Goal: Task Accomplishment & Management: Use online tool/utility

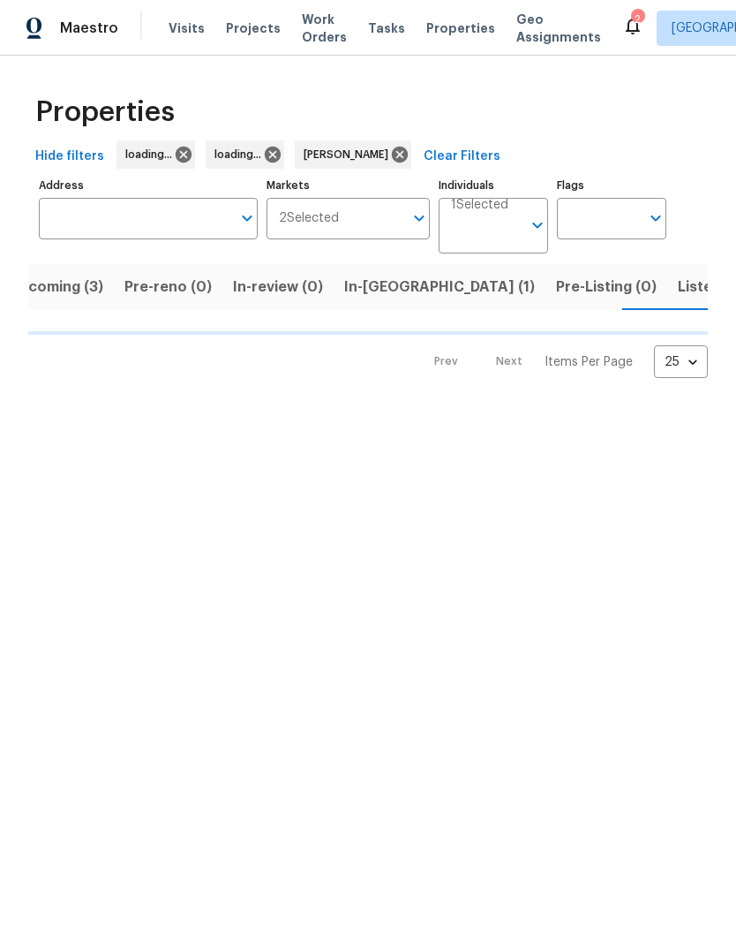
scroll to position [0, 32]
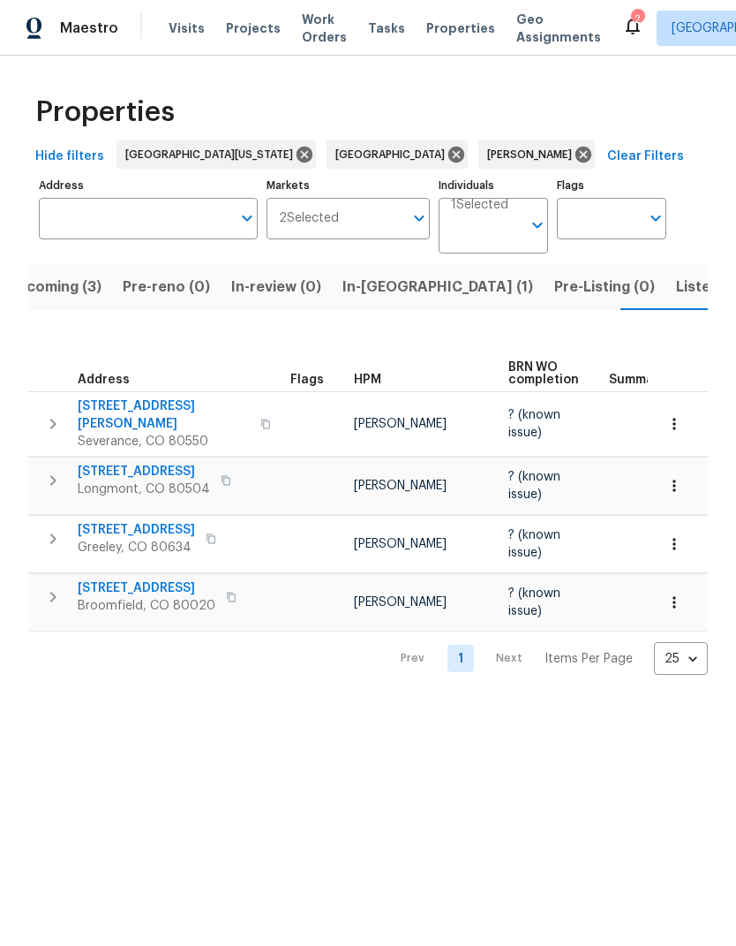
click at [676, 297] on span "Listed (19)" at bounding box center [712, 287] width 73 height 25
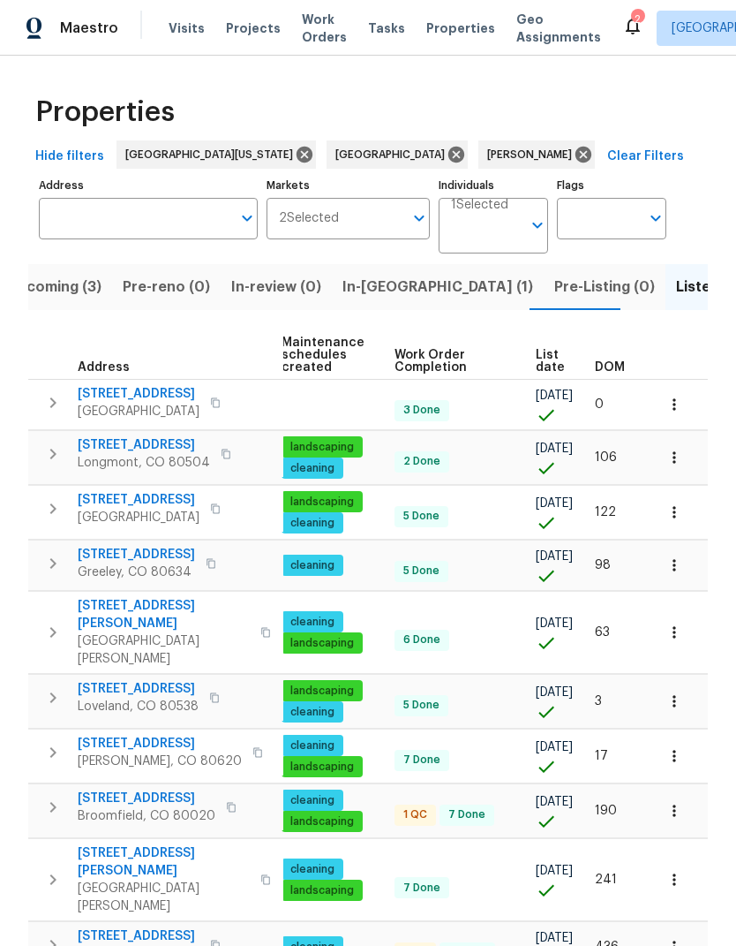
scroll to position [0, 227]
click at [556, 360] on span "List date" at bounding box center [550, 361] width 29 height 25
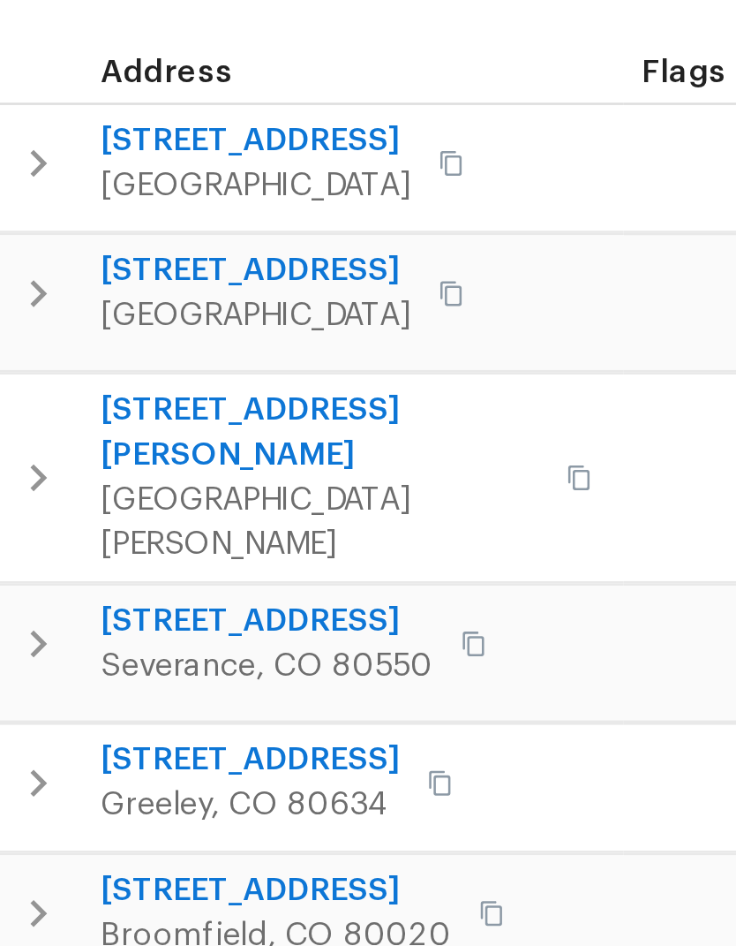
scroll to position [0, 14]
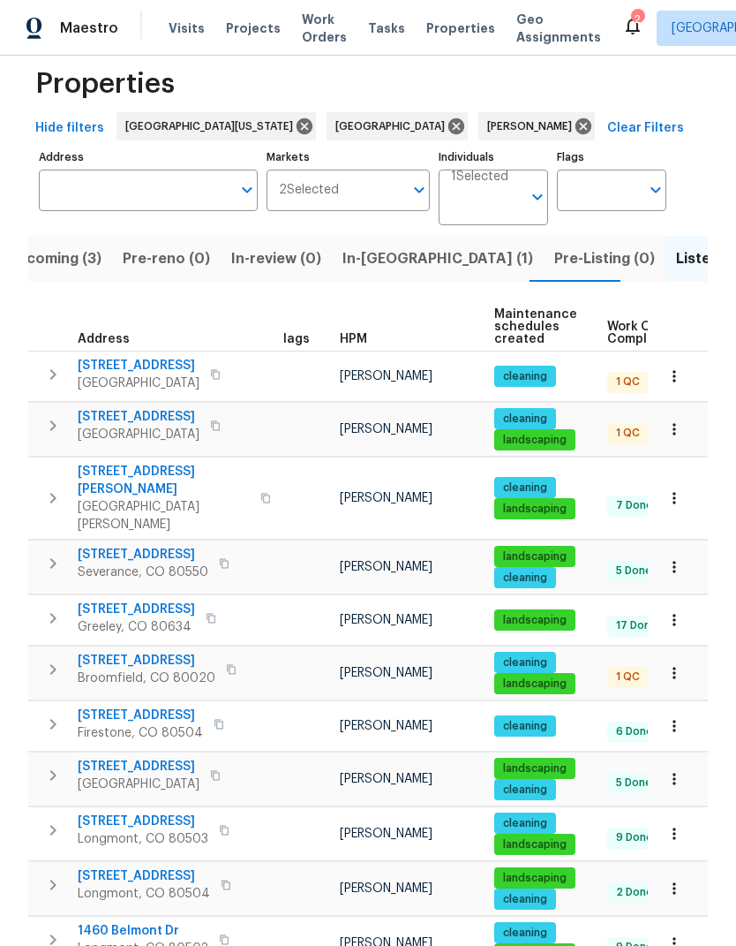
click at [366, 257] on span "In-[GEOGRAPHIC_DATA] (1)" at bounding box center [438, 258] width 191 height 25
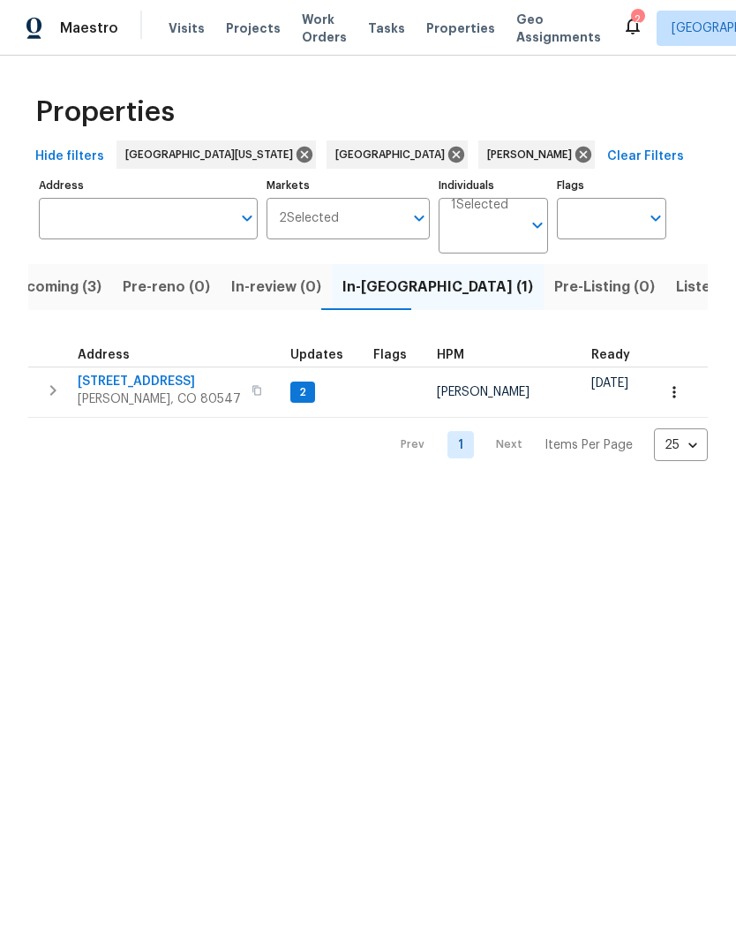
click at [103, 377] on span "[STREET_ADDRESS]" at bounding box center [159, 382] width 163 height 18
click at [676, 286] on span "Listed (19)" at bounding box center [712, 287] width 73 height 25
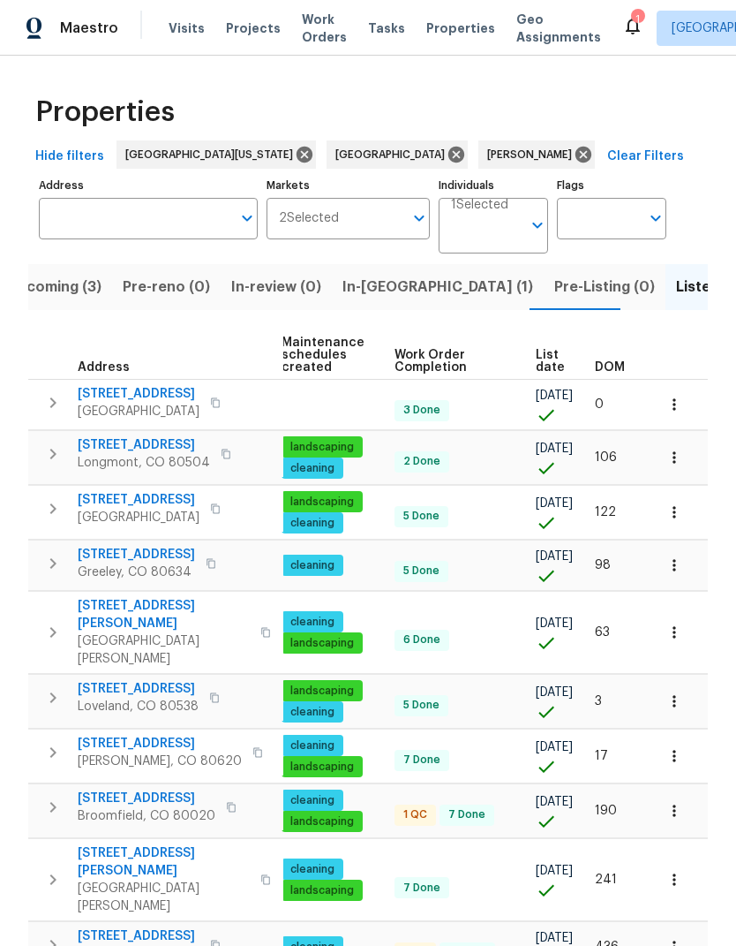
scroll to position [0, 227]
click at [557, 357] on span "List date" at bounding box center [550, 361] width 29 height 25
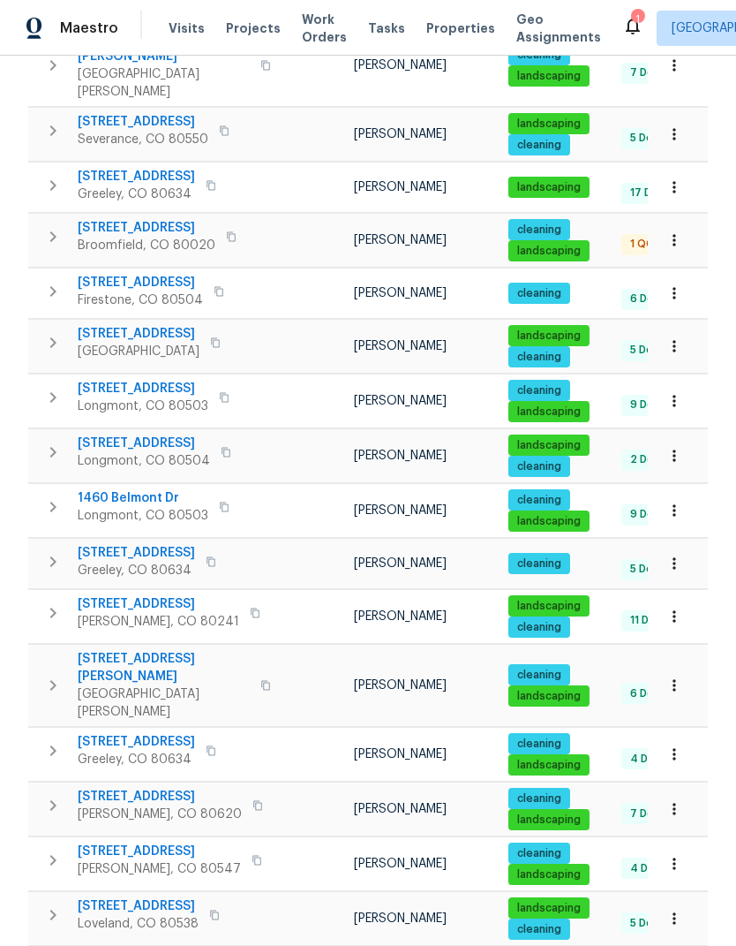
scroll to position [460, 0]
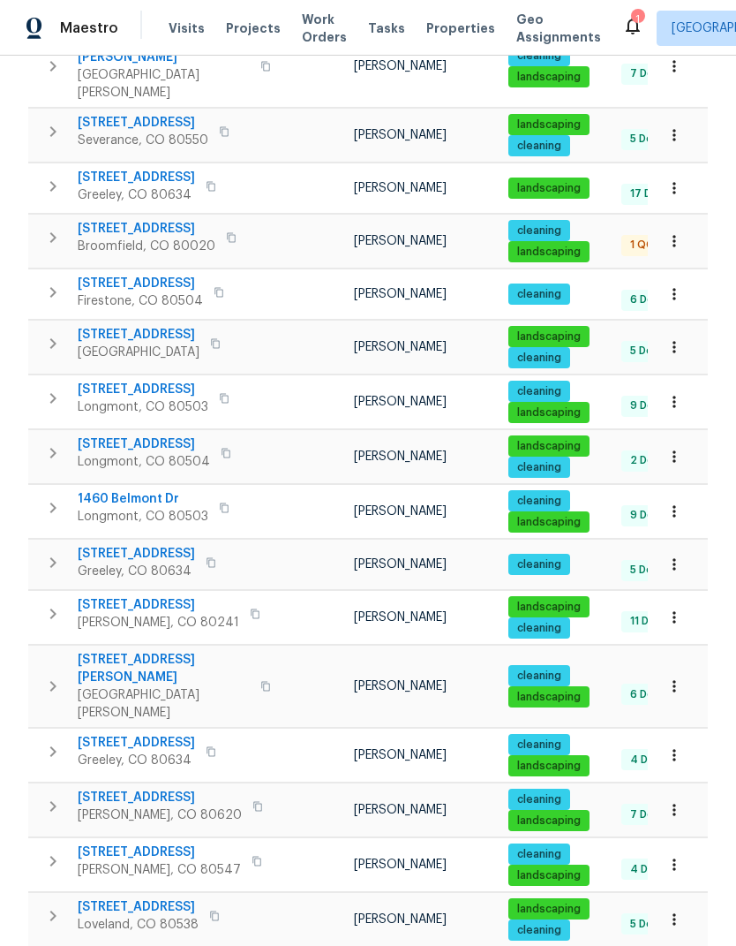
click at [94, 734] on span "[STREET_ADDRESS]" at bounding box center [136, 743] width 117 height 18
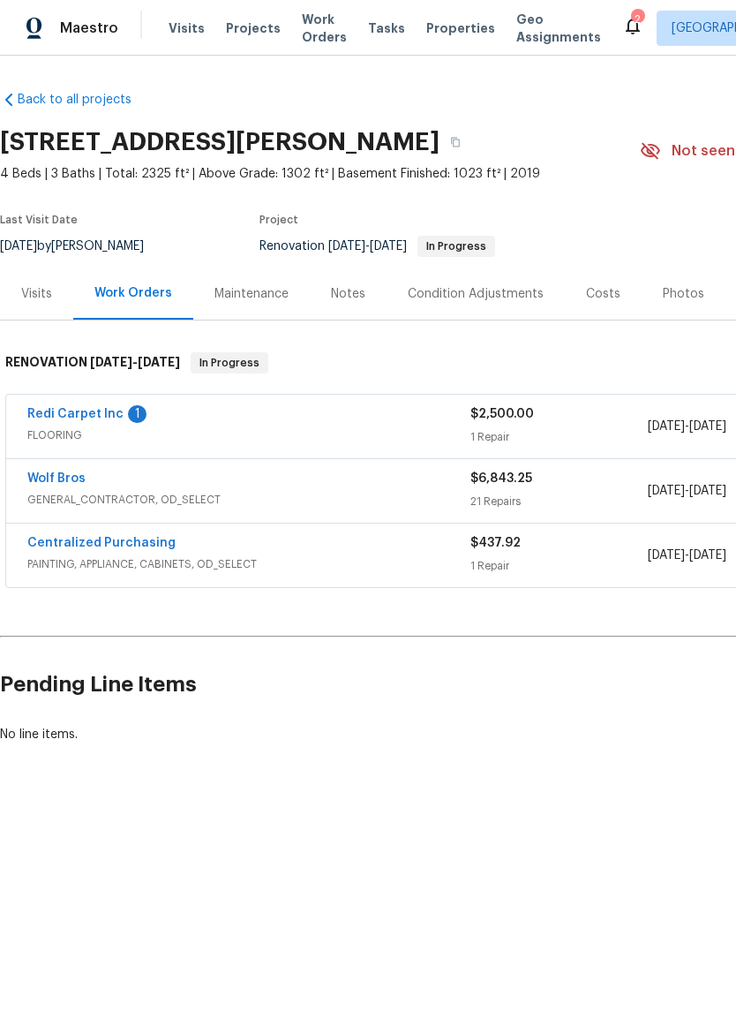
click at [46, 432] on span "FLOORING" at bounding box center [248, 436] width 443 height 18
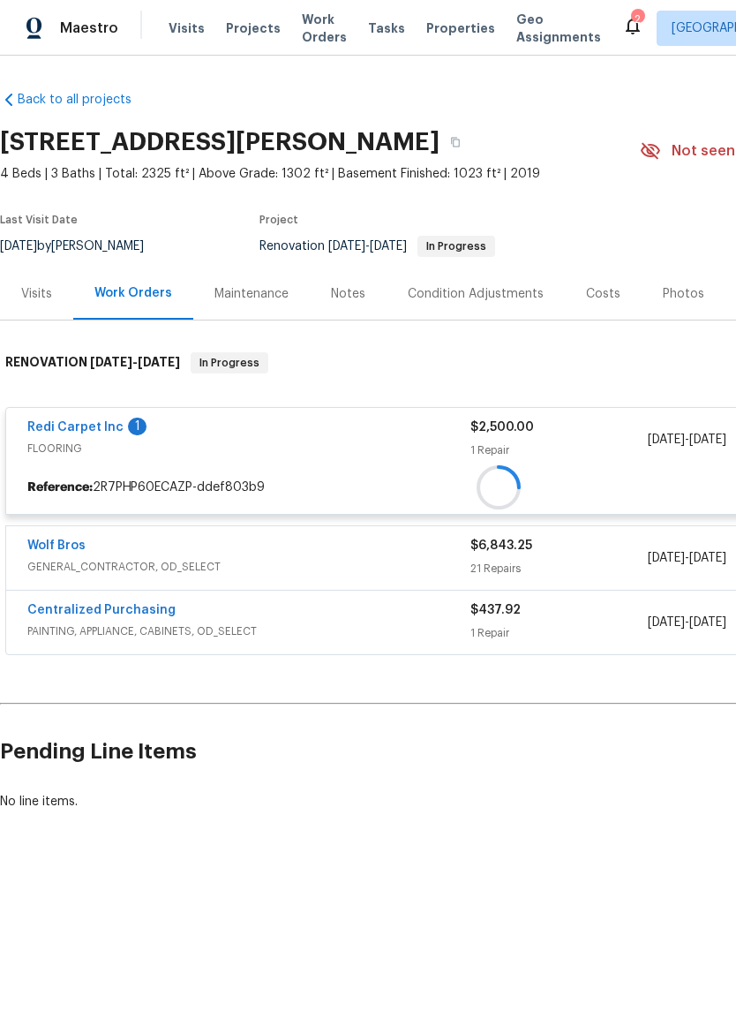
click at [43, 472] on div at bounding box center [499, 488] width 986 height 32
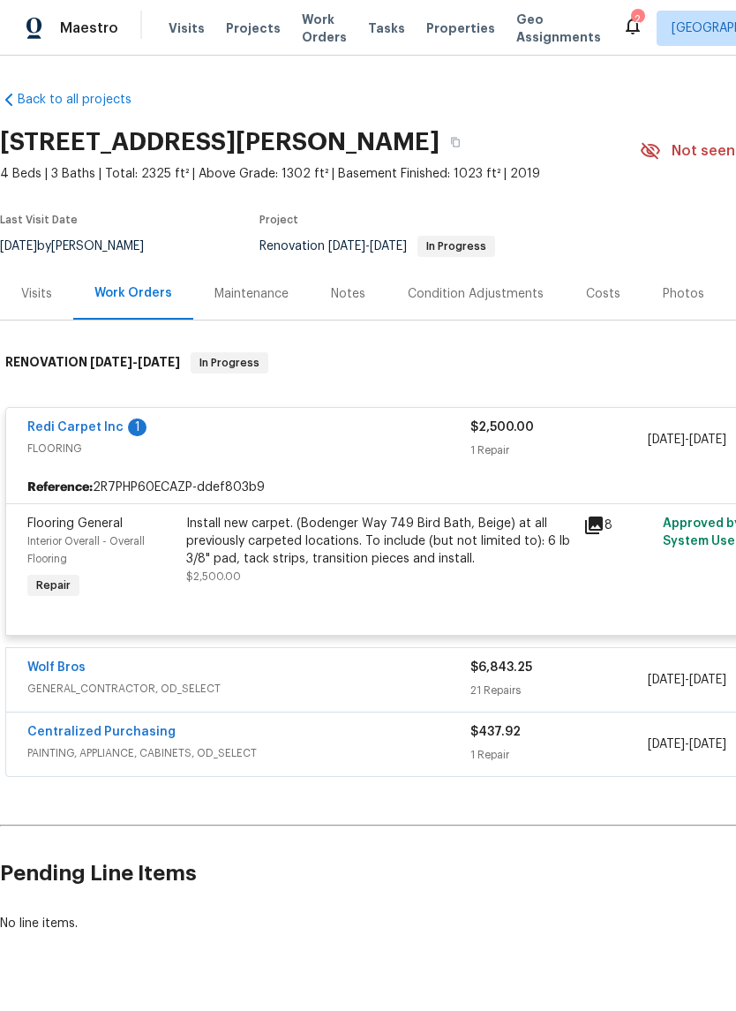
click at [66, 429] on link "Redi Carpet Inc" at bounding box center [75, 427] width 96 height 12
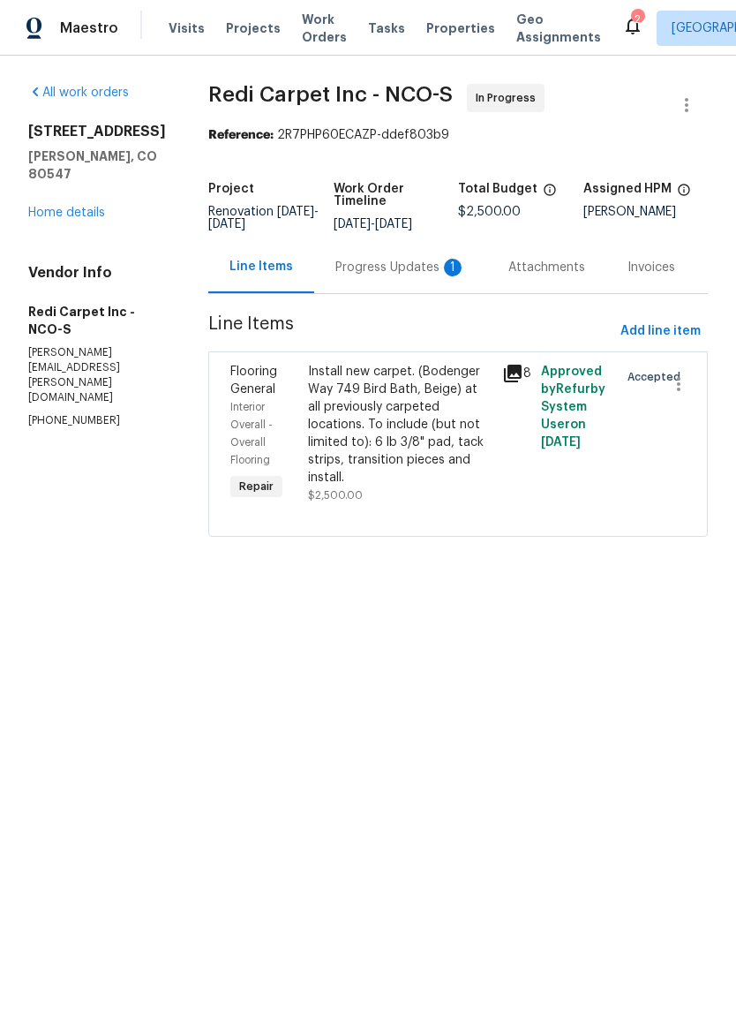
click at [370, 276] on div "Progress Updates 1" at bounding box center [401, 268] width 131 height 18
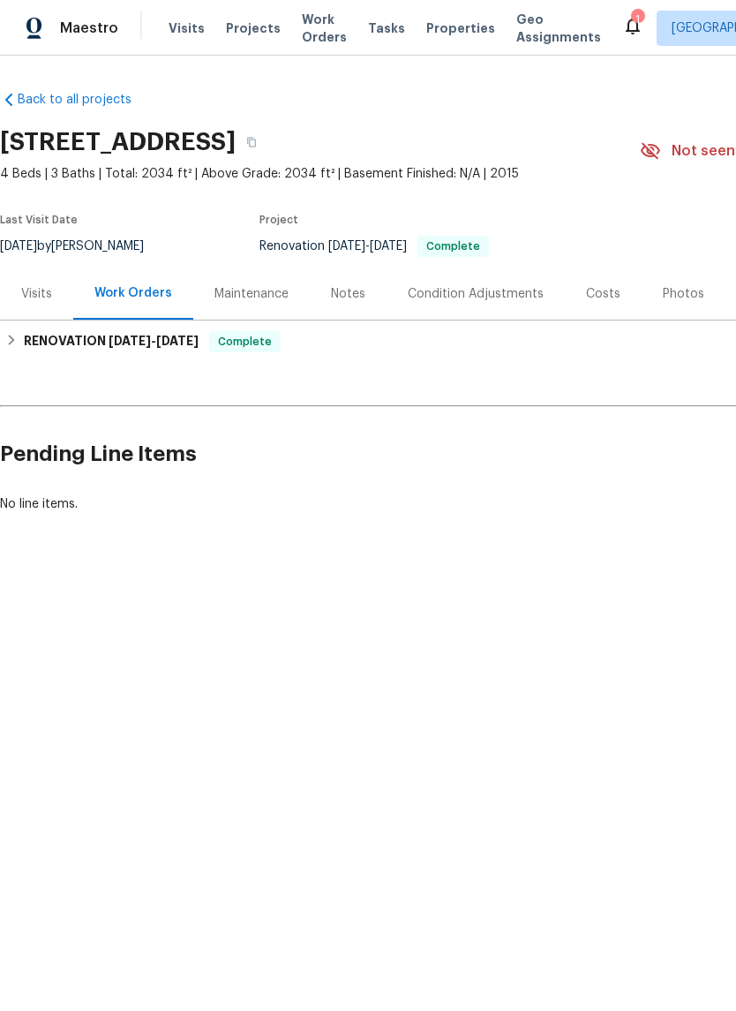
click at [38, 281] on div "Visits" at bounding box center [36, 294] width 73 height 52
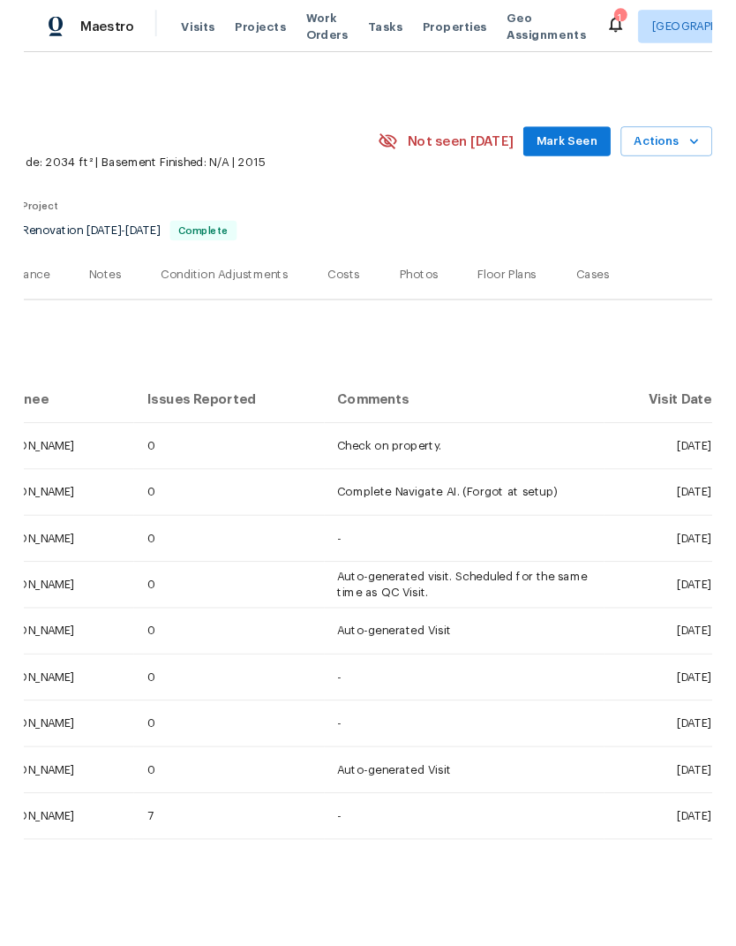
scroll to position [0, 261]
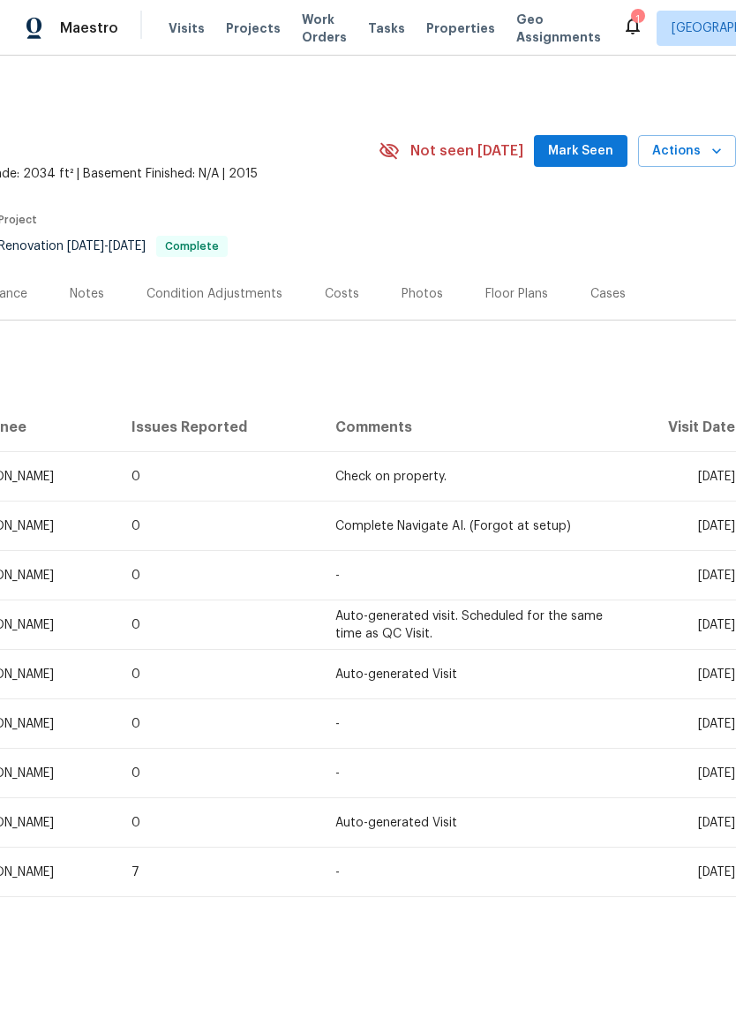
click at [706, 155] on span "Actions" at bounding box center [688, 151] width 70 height 22
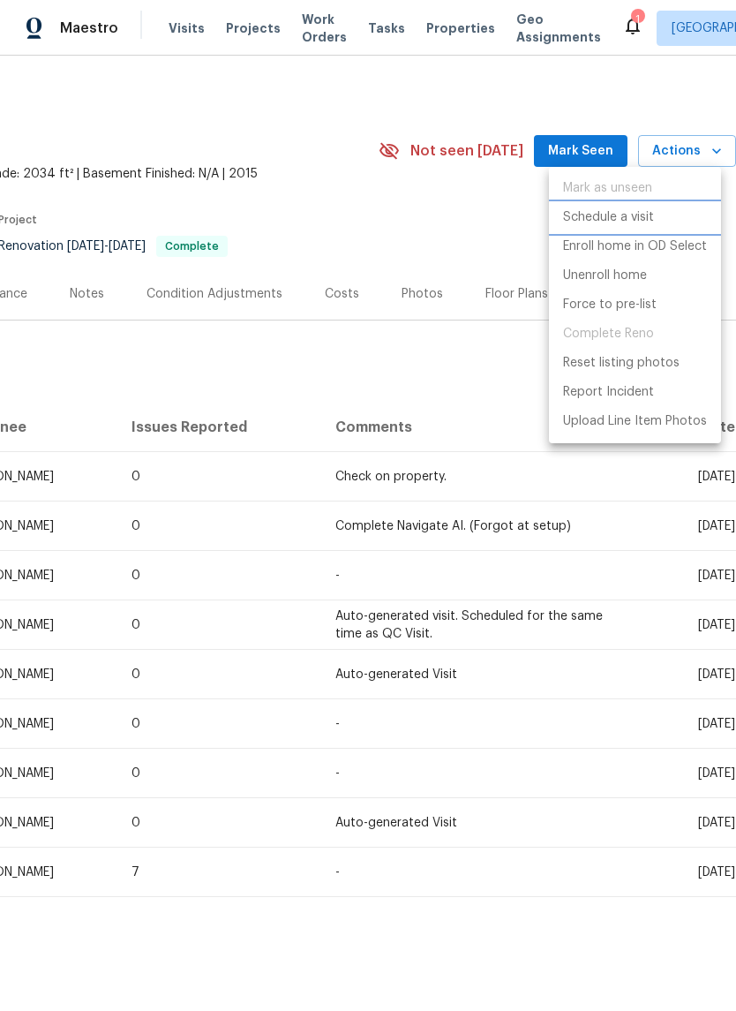
click at [664, 220] on li "Schedule a visit" at bounding box center [635, 217] width 172 height 29
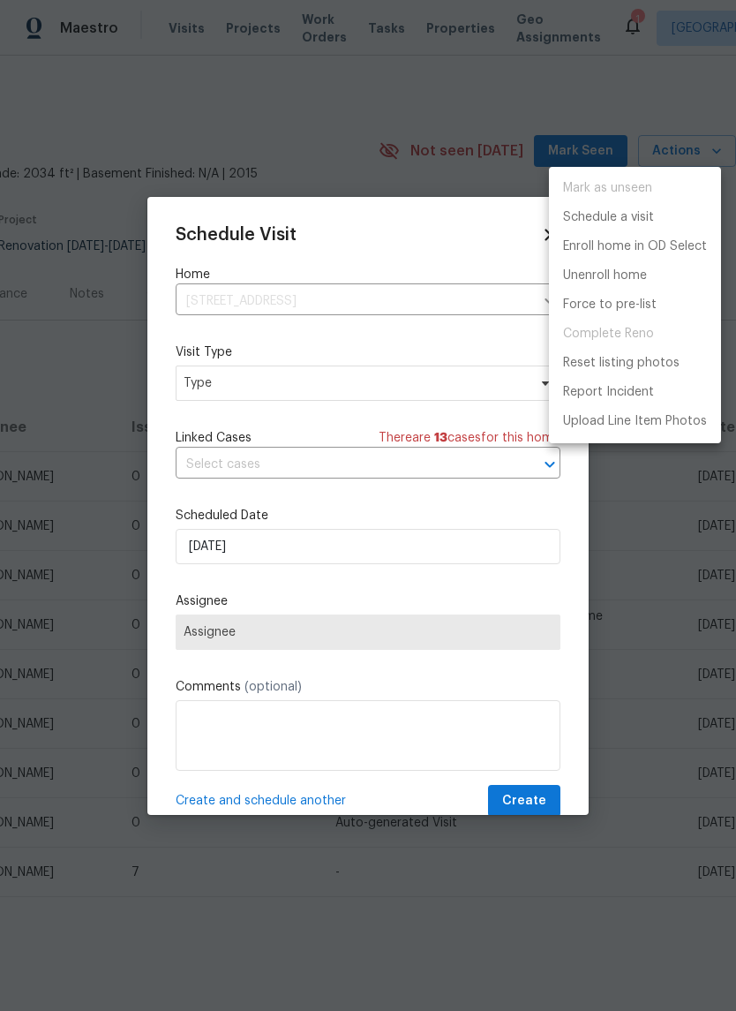
click at [196, 381] on div at bounding box center [368, 505] width 736 height 1011
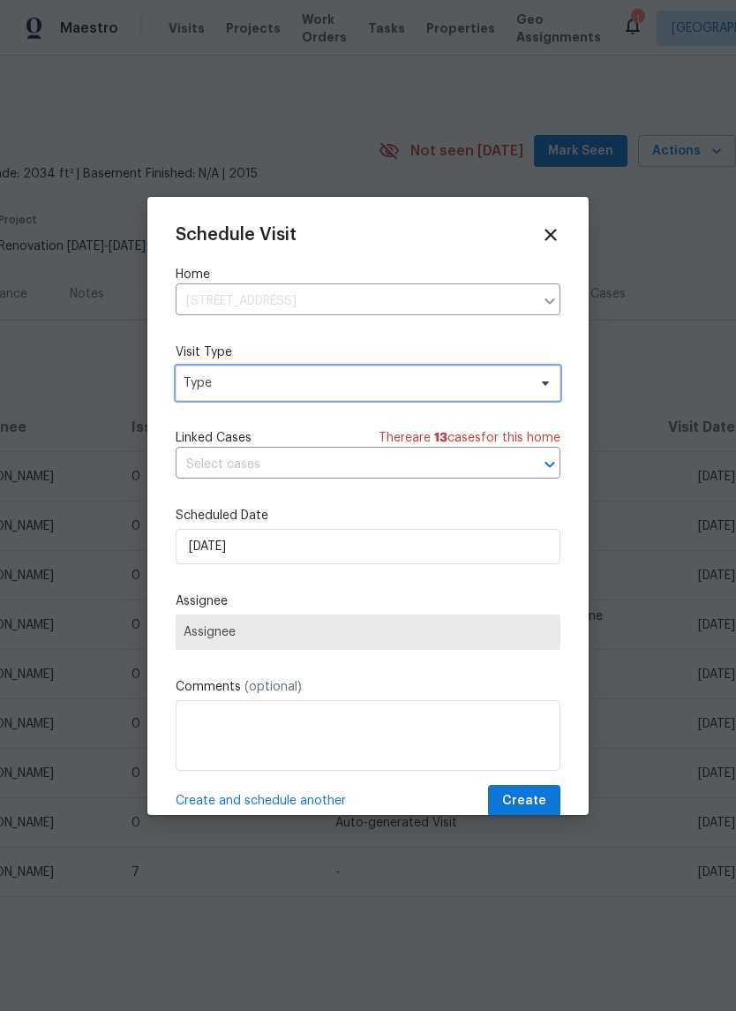
click at [212, 388] on span "Type" at bounding box center [356, 383] width 344 height 18
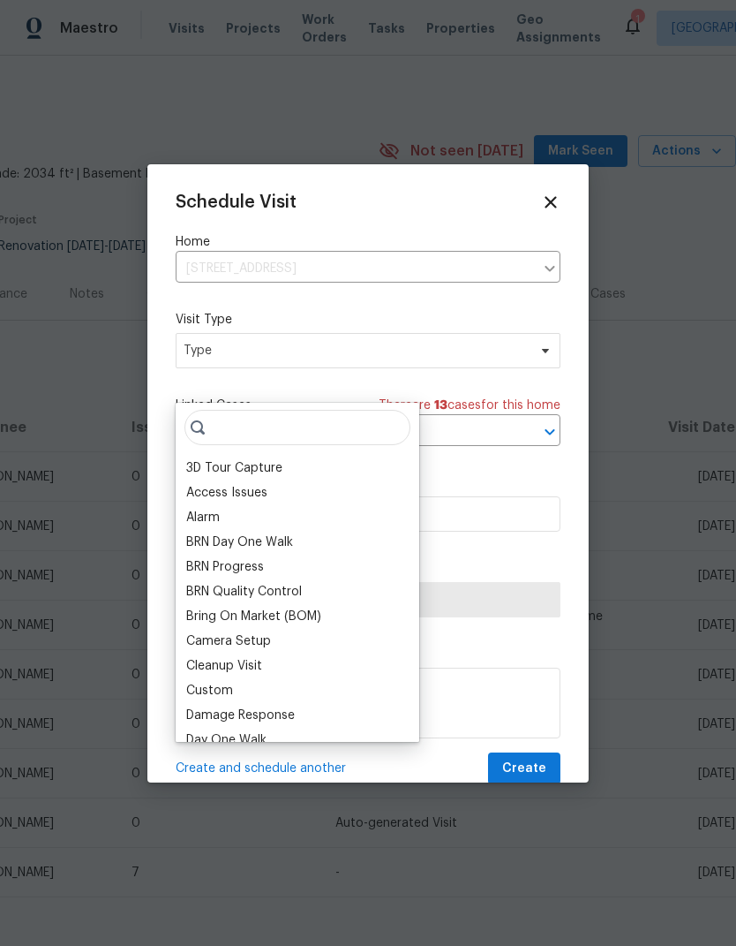
click at [201, 383] on div "Schedule Visit Home 2102 79th Ave, Greeley, CO 80634 ​ Visit Type Type Linked C…" at bounding box center [368, 489] width 385 height 593
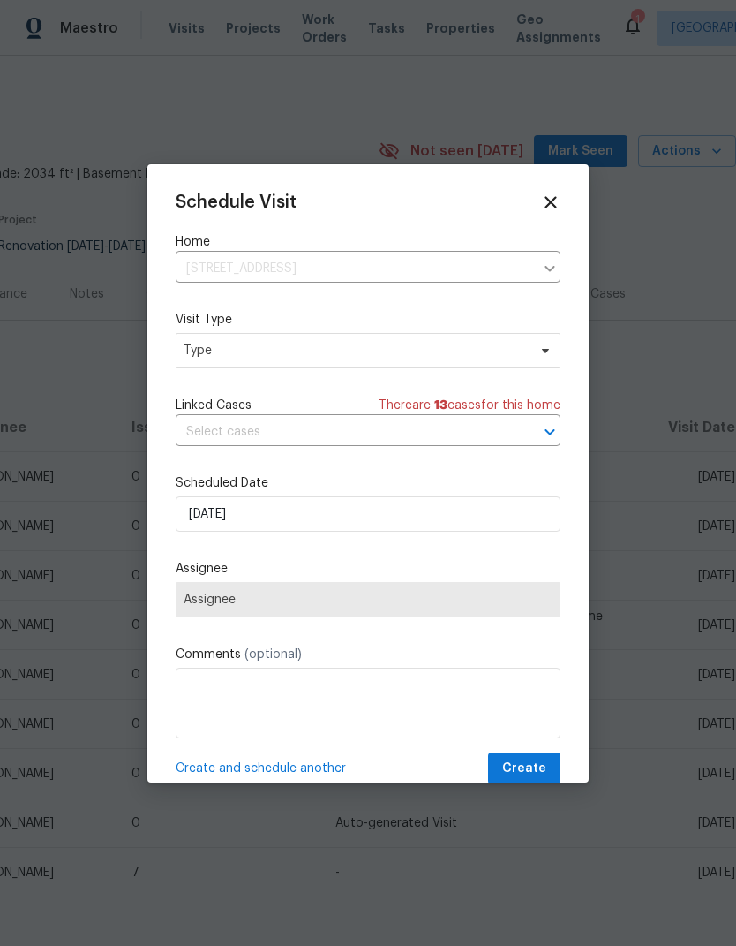
click at [215, 427] on input "text" at bounding box center [344, 432] width 336 height 27
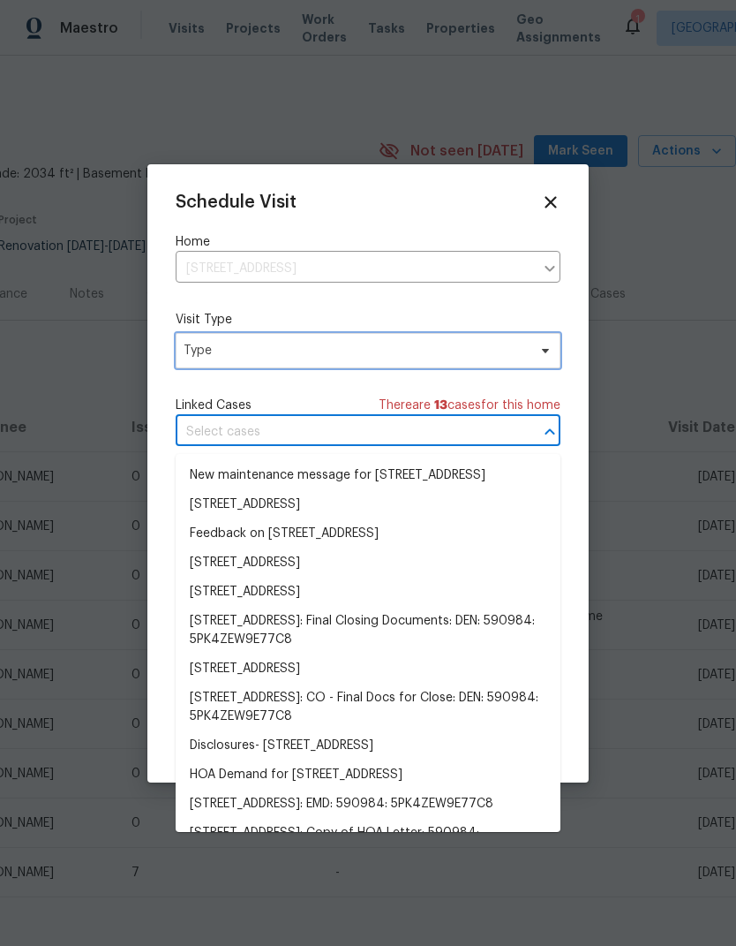
click at [196, 357] on span "Type" at bounding box center [356, 351] width 344 height 18
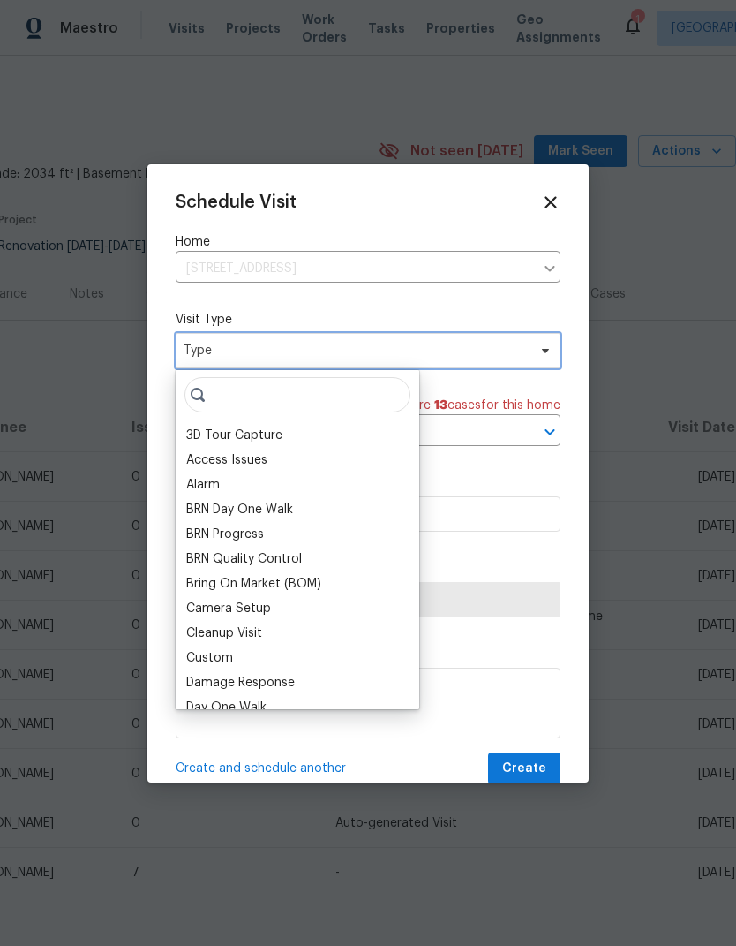
click at [195, 357] on span "Type" at bounding box center [356, 351] width 344 height 18
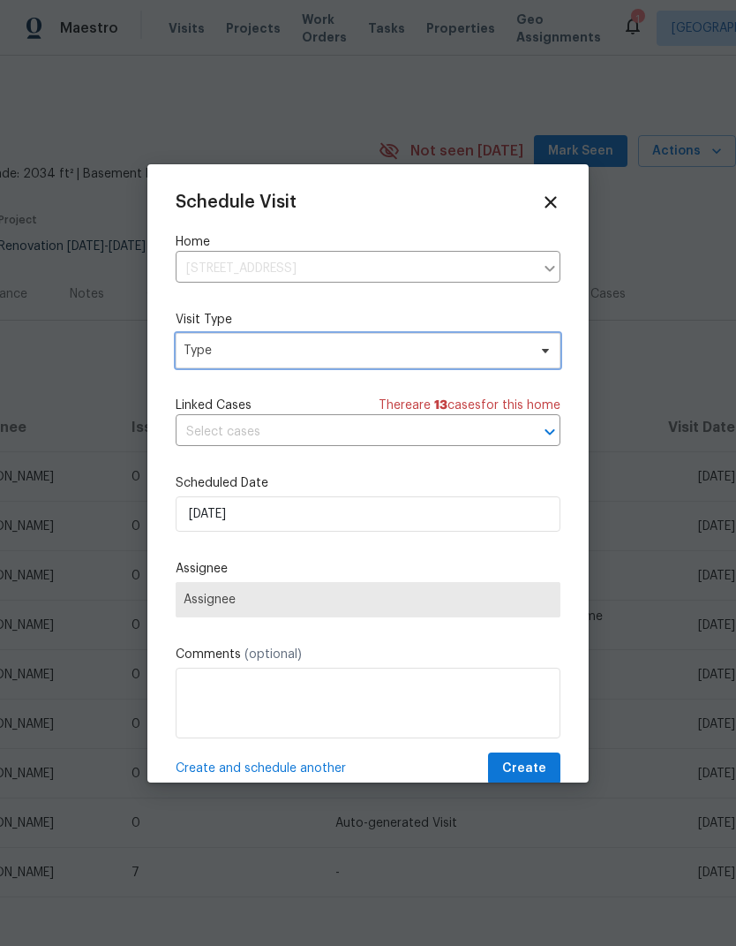
click at [202, 353] on span "Type" at bounding box center [356, 351] width 344 height 18
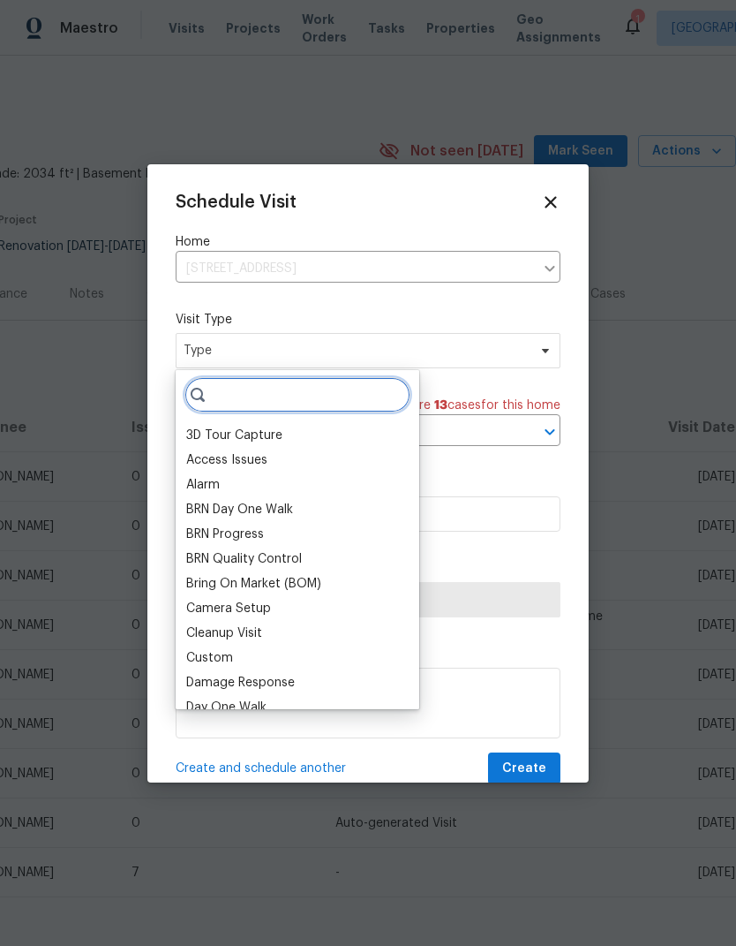
click at [381, 401] on input "search" at bounding box center [298, 394] width 226 height 35
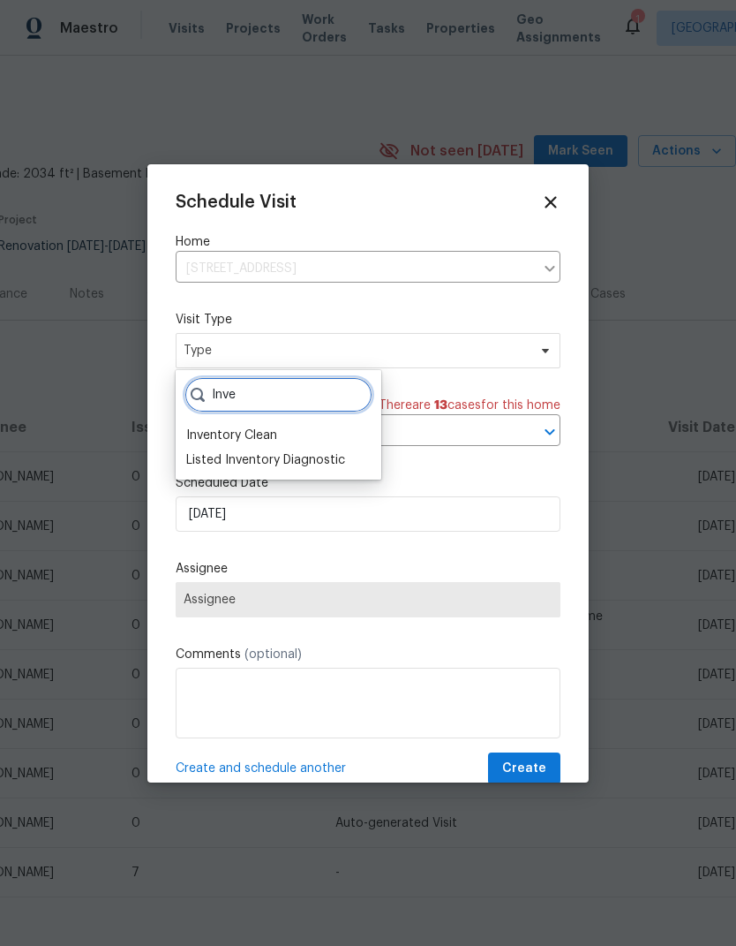
type input "Inve"
click at [351, 431] on div "Inventory Clean" at bounding box center [278, 435] width 195 height 25
click at [323, 424] on div "Inventory Clean" at bounding box center [278, 435] width 195 height 25
click at [208, 430] on div "Inventory Clean" at bounding box center [231, 436] width 91 height 18
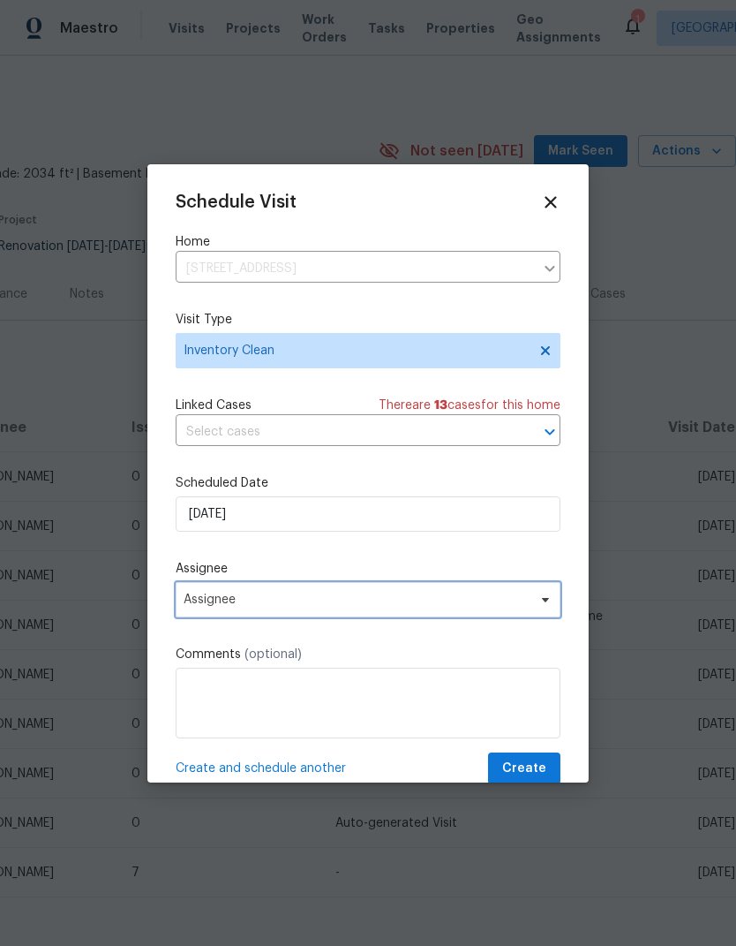
click at [195, 598] on span "Assignee" at bounding box center [357, 600] width 346 height 14
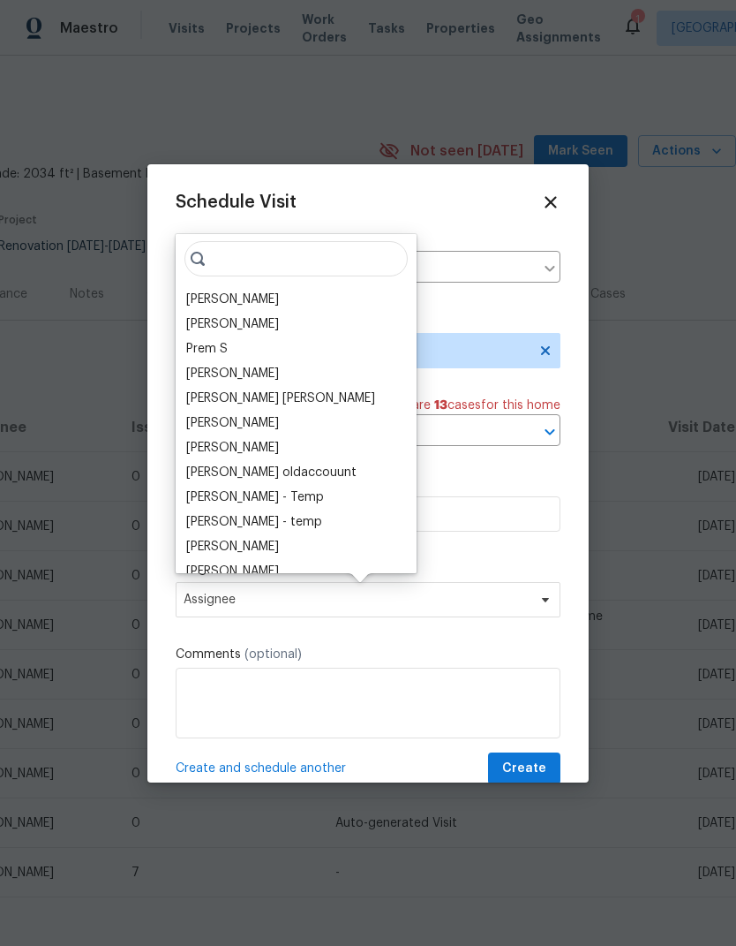
click at [190, 293] on div "[PERSON_NAME]" at bounding box center [232, 300] width 93 height 18
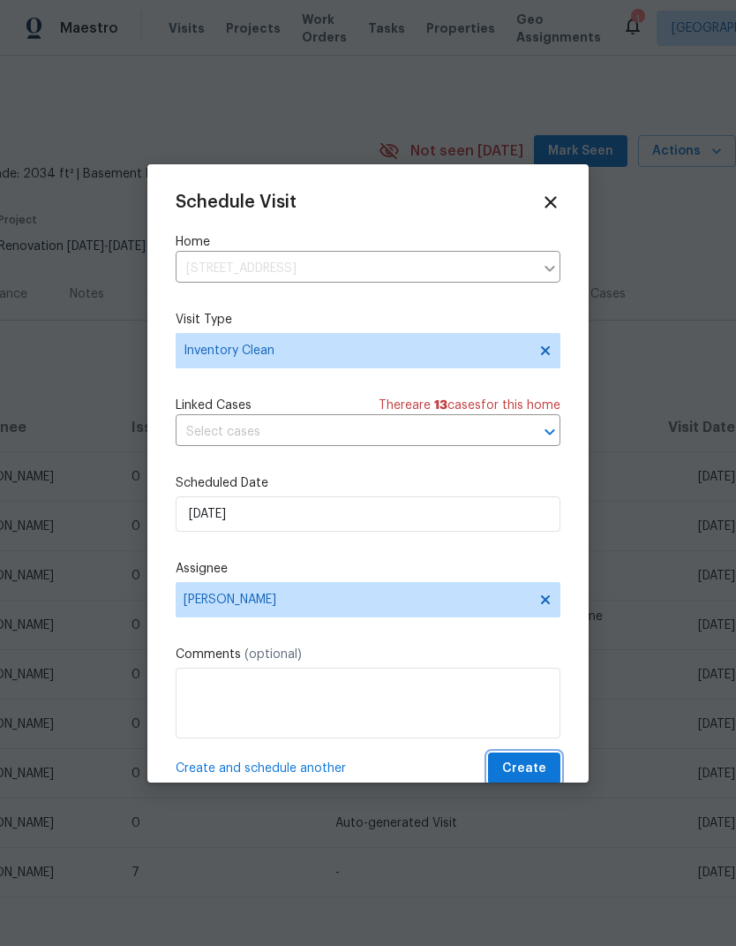
click at [539, 776] on span "Create" at bounding box center [524, 769] width 44 height 22
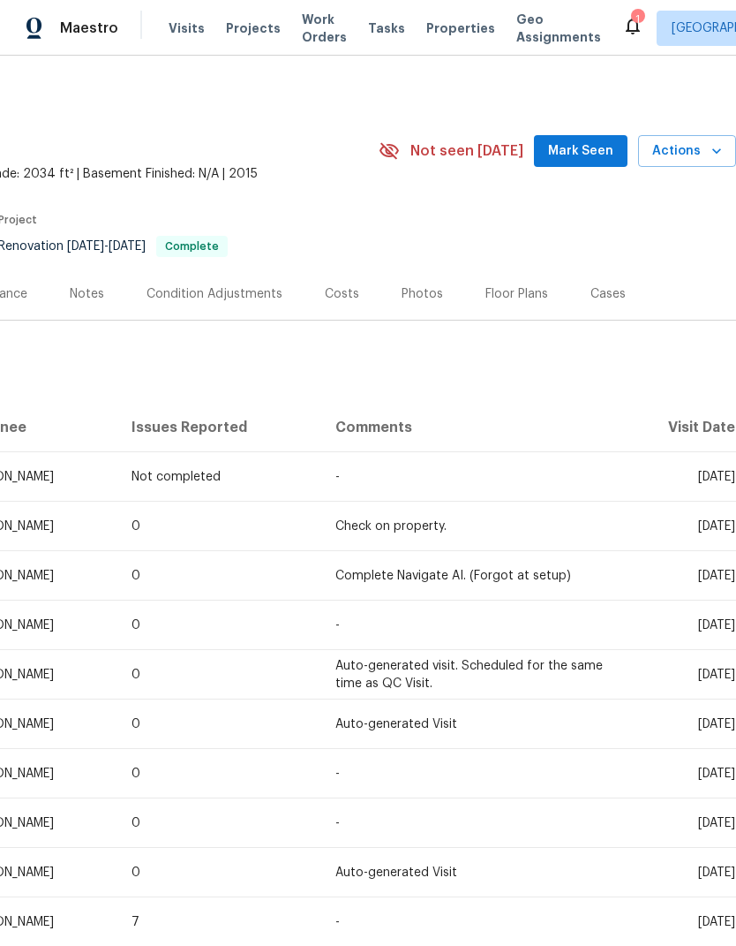
click at [446, 897] on td "-" at bounding box center [470, 921] width 299 height 49
